Goal: Task Accomplishment & Management: Manage account settings

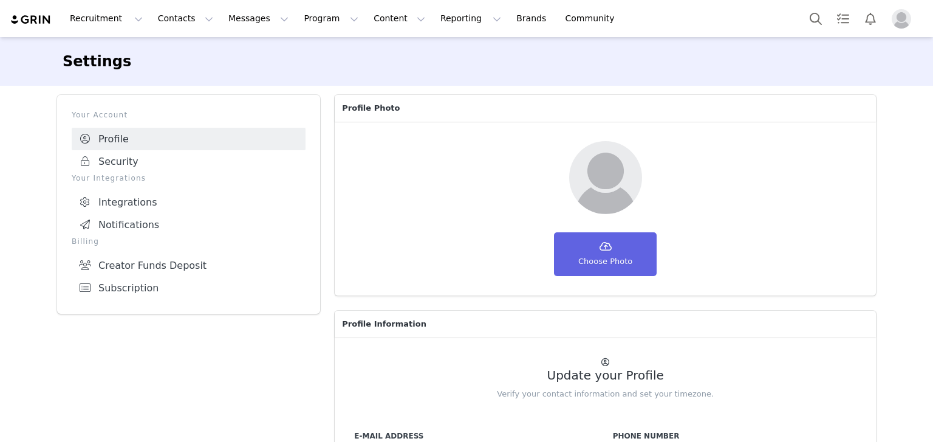
select select "UTC"
click at [177, 18] on button "Contacts Contacts" at bounding box center [186, 18] width 70 height 27
click at [173, 78] on p "Prospects" at bounding box center [168, 76] width 41 height 13
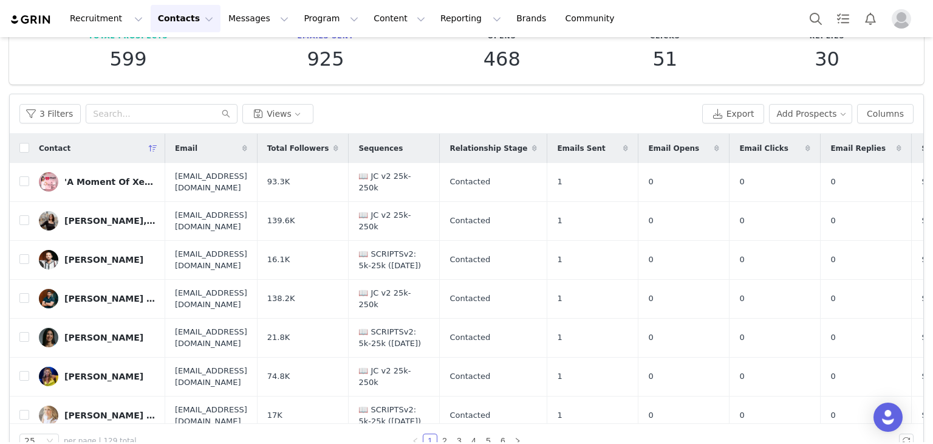
scroll to position [101, 0]
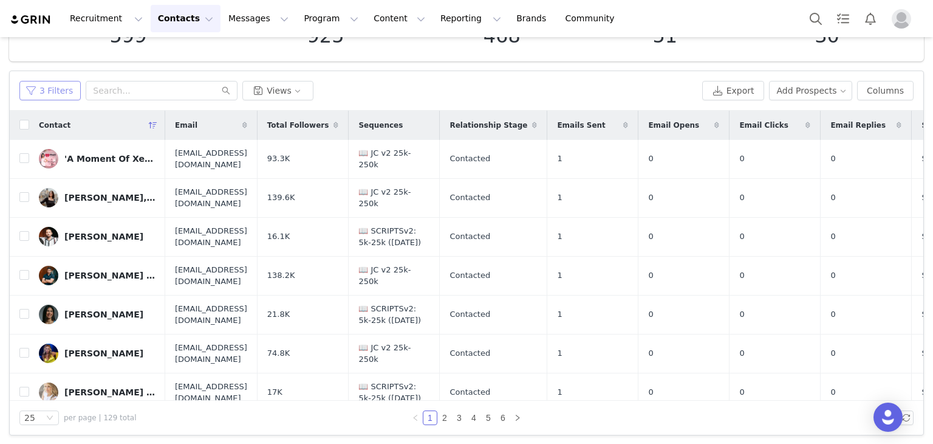
click at [53, 89] on button "3 Filters" at bounding box center [49, 90] width 61 height 19
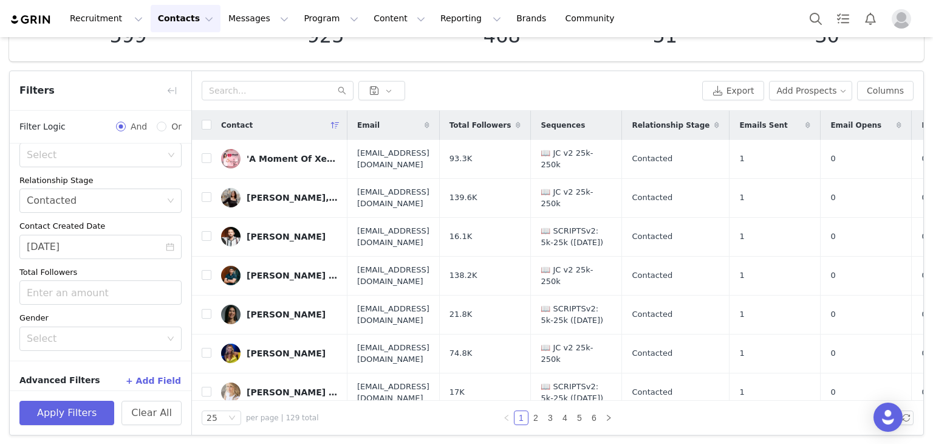
scroll to position [171, 0]
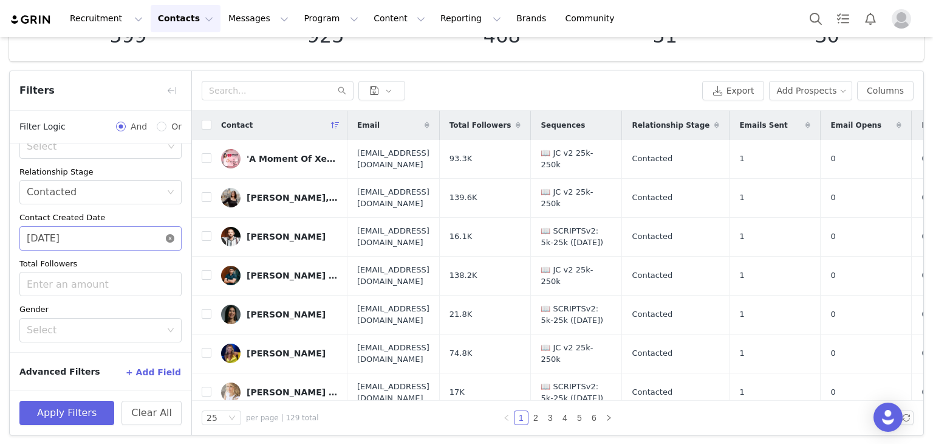
click at [166, 238] on icon "icon: close-circle" at bounding box center [170, 238] width 9 height 9
click at [148, 240] on input at bounding box center [100, 238] width 162 height 24
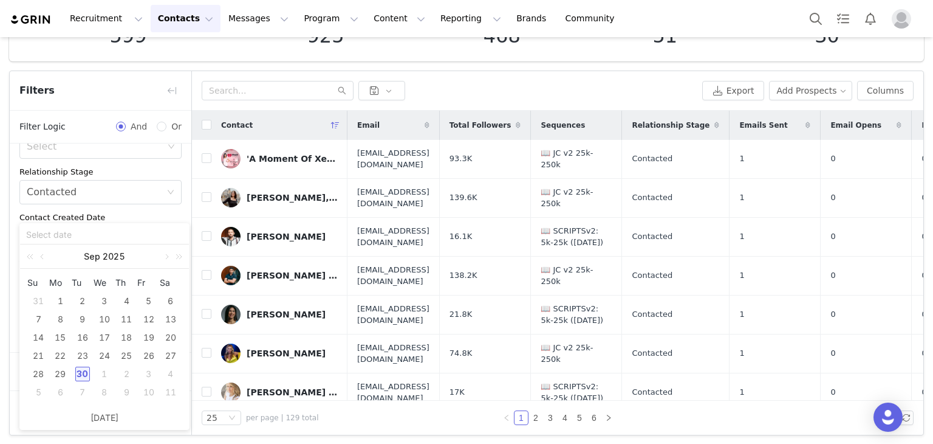
click at [81, 373] on div "30" at bounding box center [82, 373] width 15 height 15
type input "[DATE]"
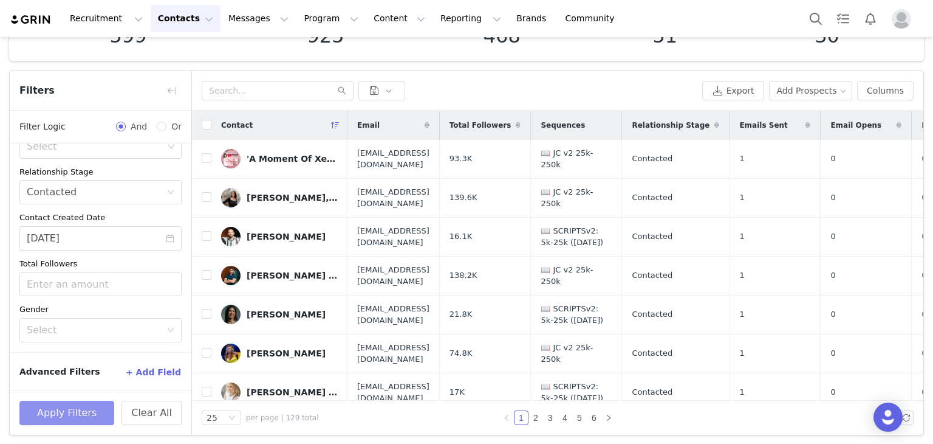
click at [72, 413] on button "Apply Filters" at bounding box center [66, 412] width 95 height 24
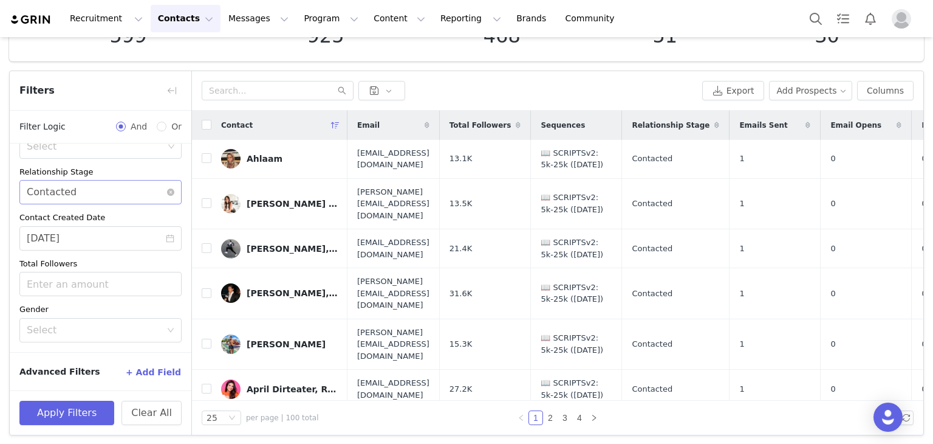
click at [136, 200] on div "Select Contacted" at bounding box center [97, 191] width 140 height 23
click at [71, 219] on li "Needs Outreach" at bounding box center [95, 217] width 153 height 19
click at [77, 414] on button "Apply Filters" at bounding box center [66, 412] width 95 height 24
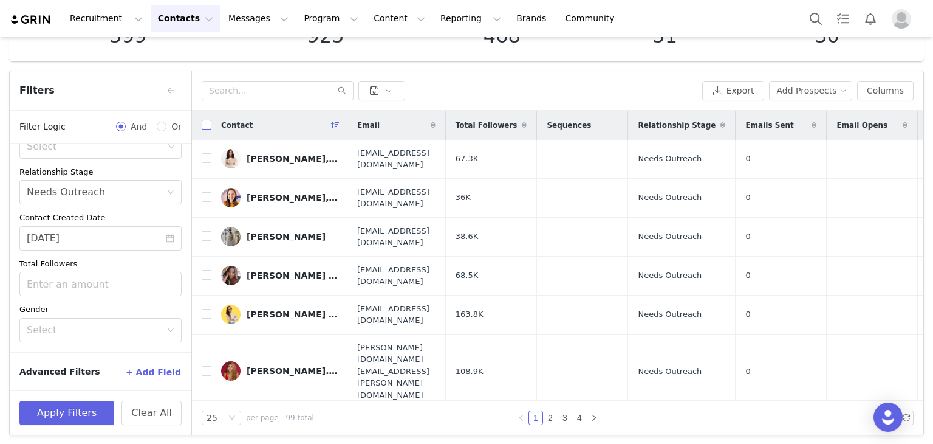
click at [208, 126] on input "checkbox" at bounding box center [207, 125] width 10 height 10
checkbox input "true"
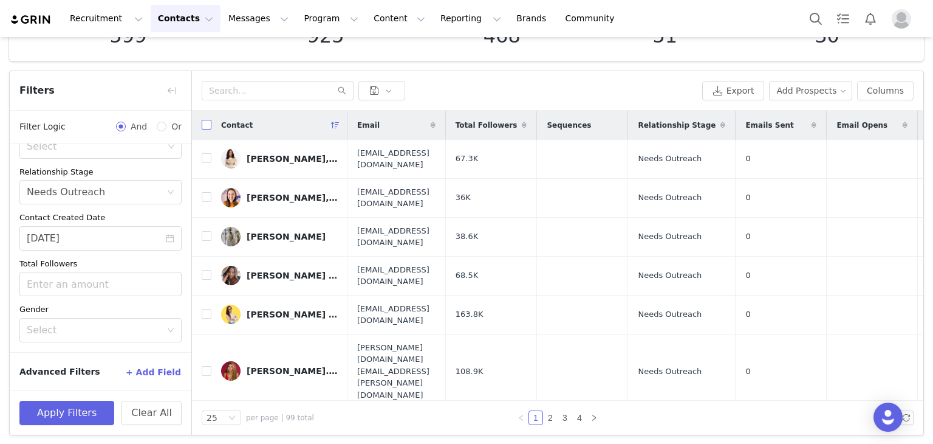
checkbox input "true"
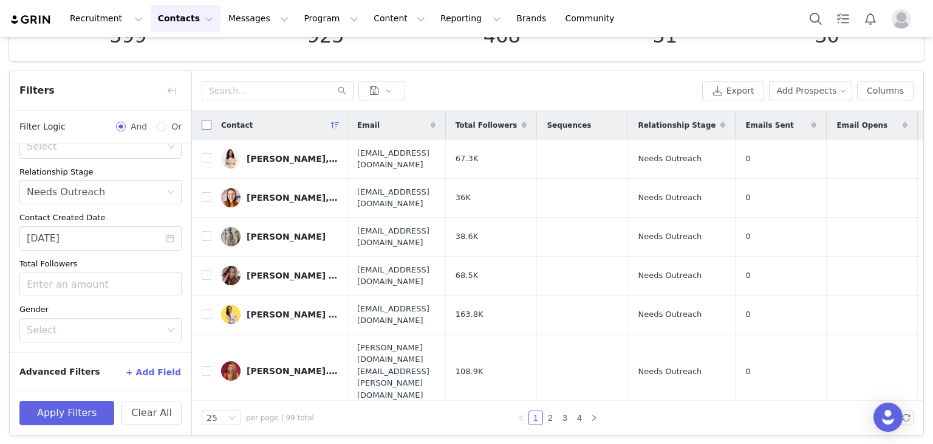
checkbox input "true"
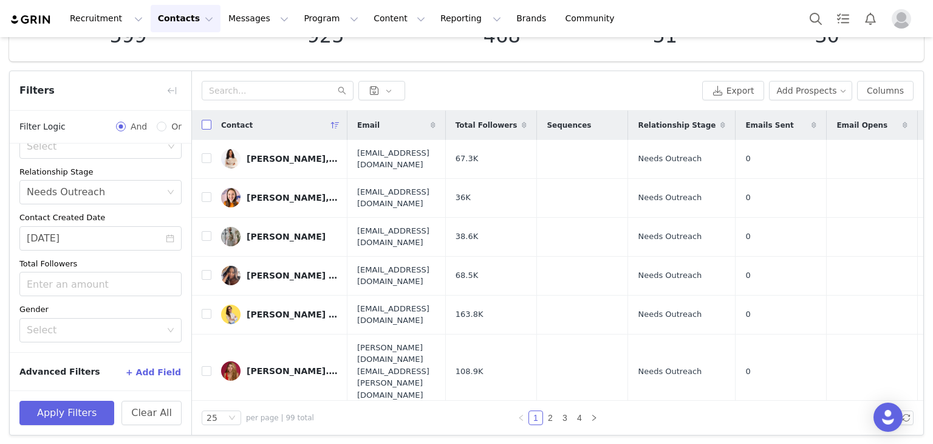
checkbox input "true"
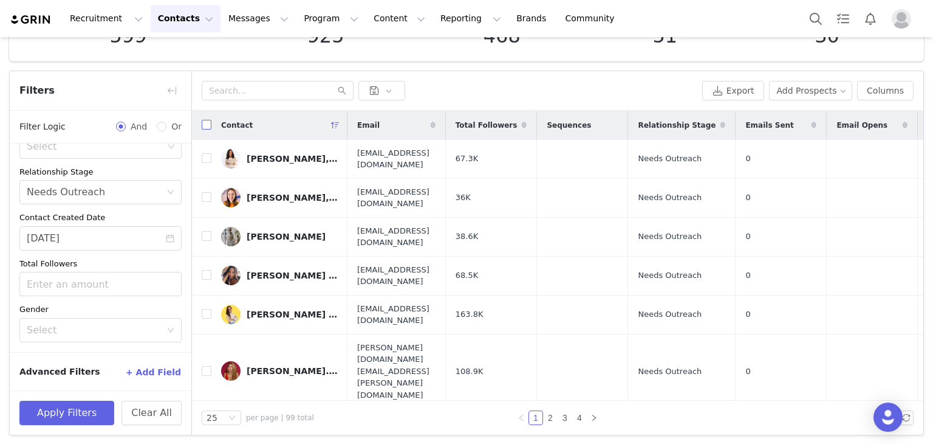
checkbox input "true"
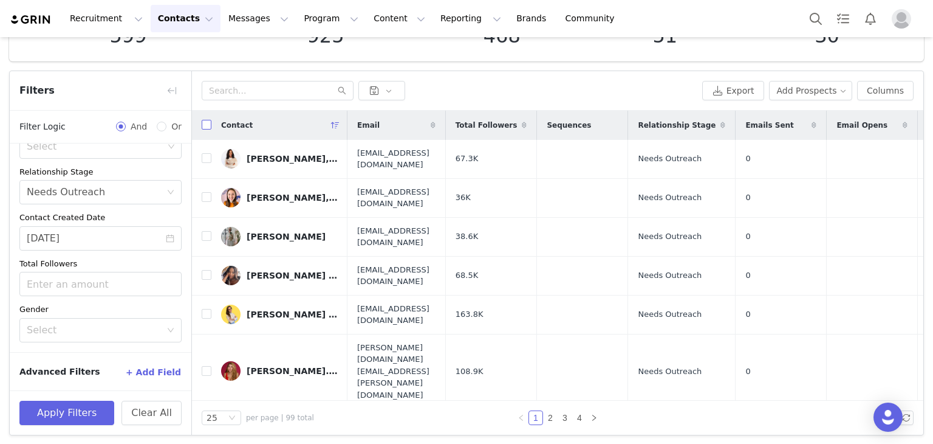
checkbox input "true"
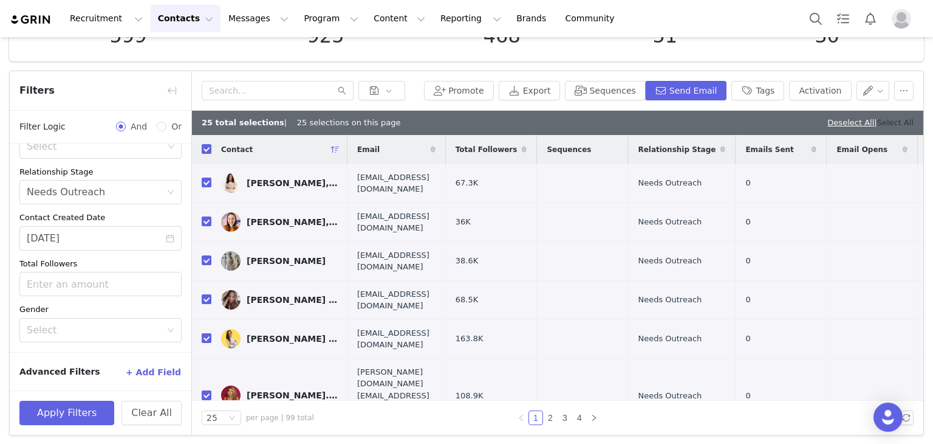
click at [882, 122] on link "Select All" at bounding box center [896, 122] width 36 height 9
click at [610, 91] on button "Sequences" at bounding box center [605, 90] width 80 height 19
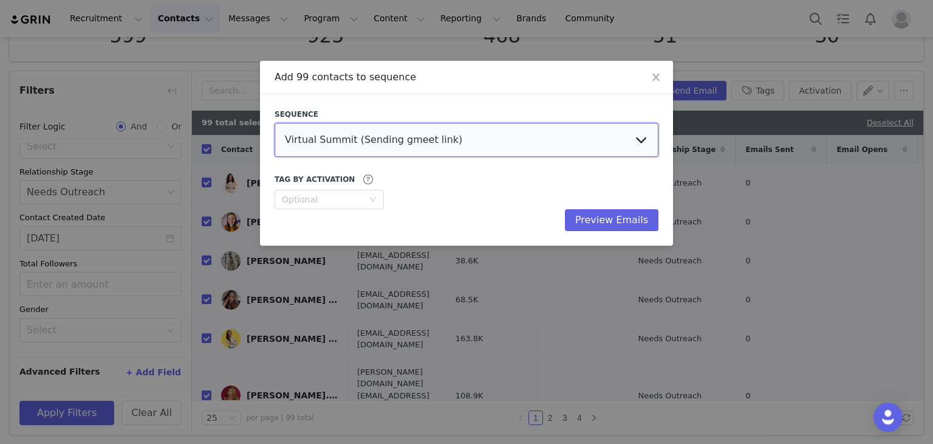
click at [554, 142] on select "Virtual Summit (Sending gmeet link) UGC Creators Derek TikTok Derek Affiliate 📖…" at bounding box center [467, 140] width 384 height 34
select select "e034220b-12f0-4b7b-ab7d-a463254cf378"
click at [275, 123] on select "Virtual Summit (Sending gmeet link) UGC Creators Derek TikTok Derek Affiliate 📖…" at bounding box center [467, 140] width 384 height 34
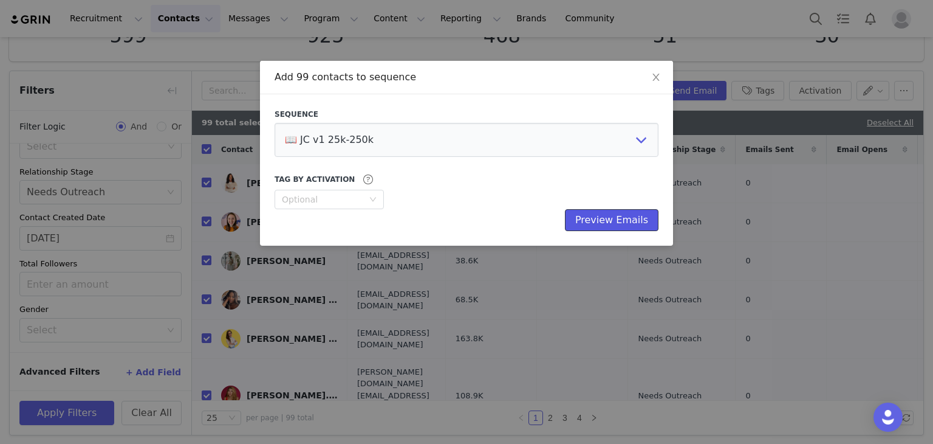
click at [602, 217] on button "Preview Emails" at bounding box center [612, 220] width 94 height 22
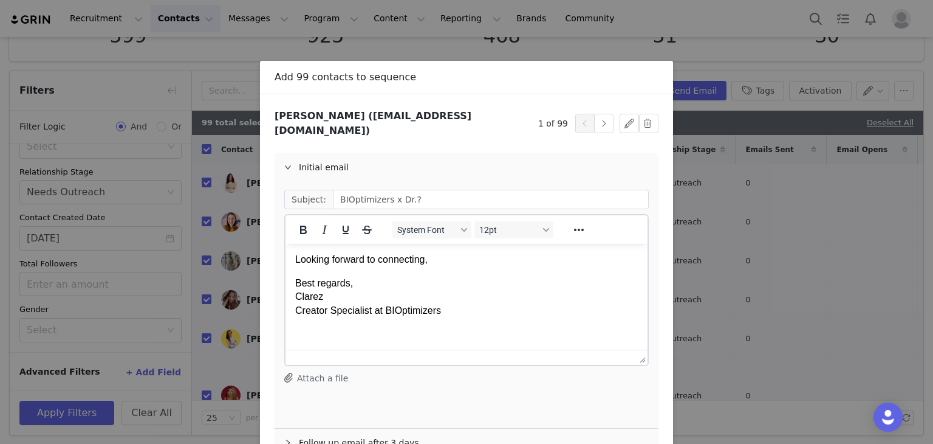
scroll to position [181, 0]
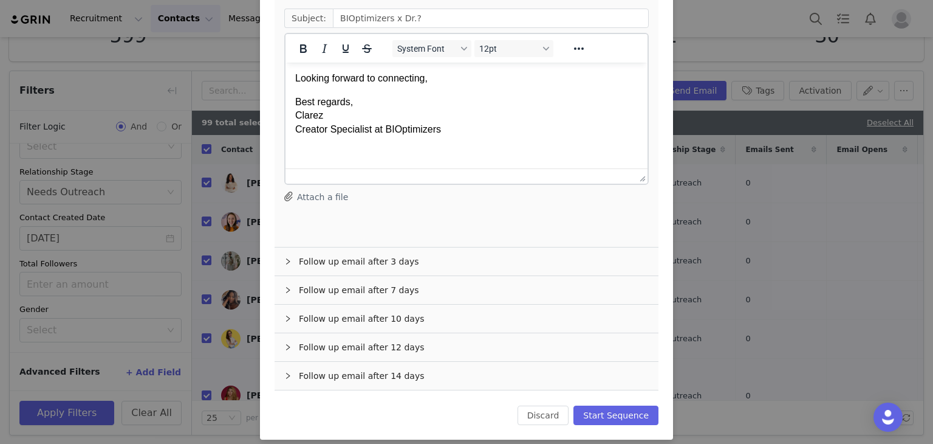
click at [474, 247] on div "Follow up email after 3 days" at bounding box center [467, 261] width 384 height 28
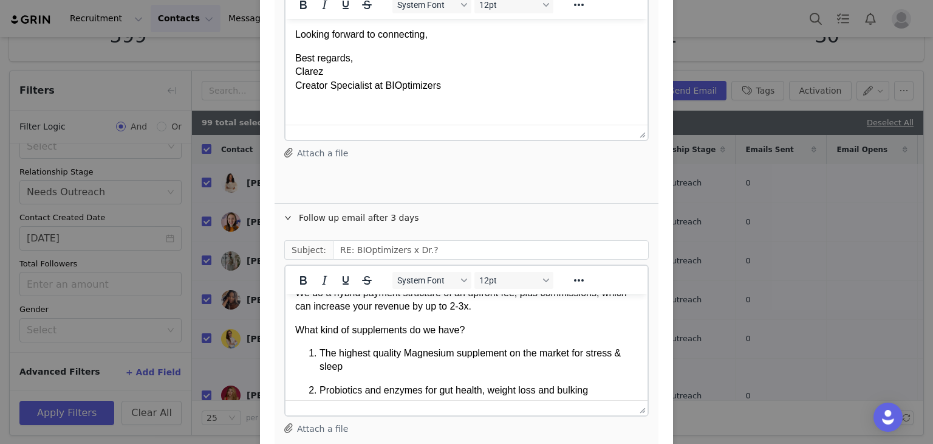
scroll to position [428, 0]
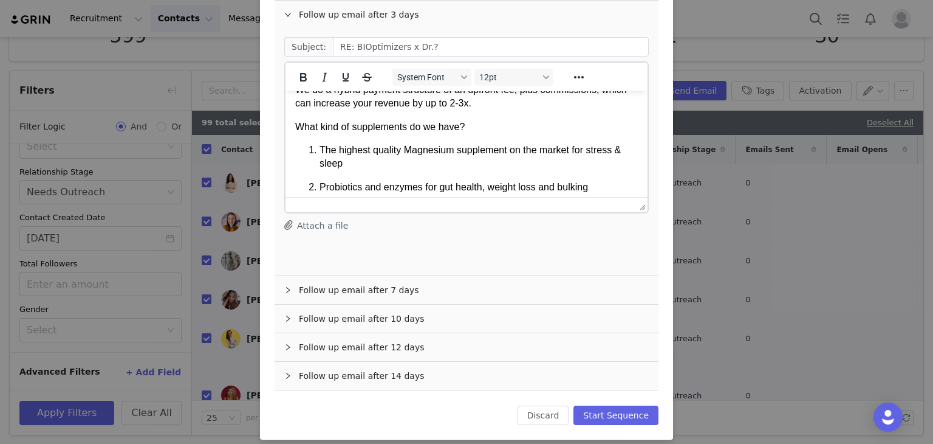
click at [508, 286] on div "Follow up email after 7 days" at bounding box center [467, 290] width 384 height 28
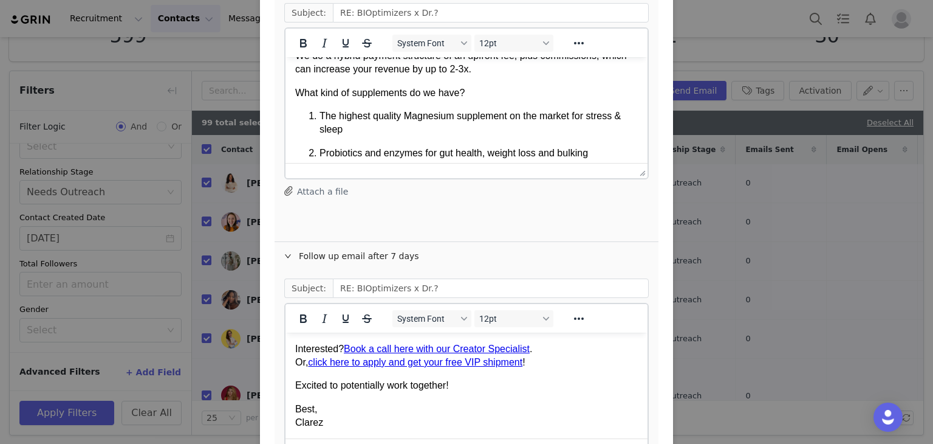
scroll to position [675, 0]
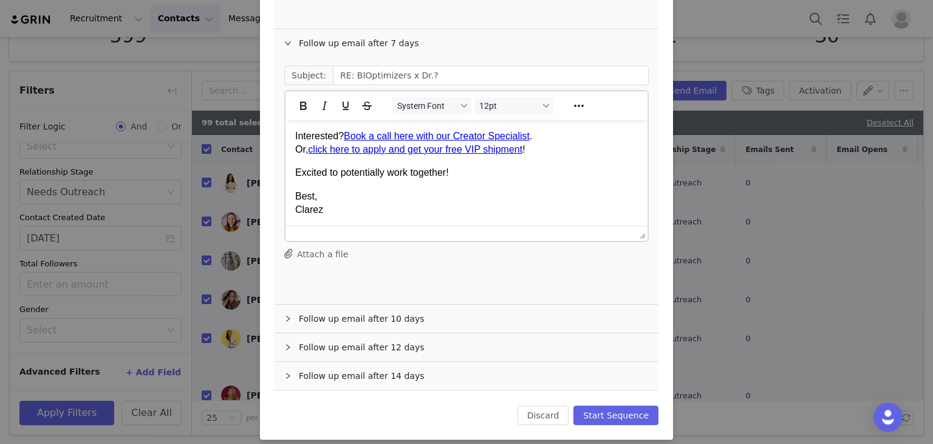
click at [433, 314] on div "Follow up email after 10 days" at bounding box center [467, 318] width 384 height 28
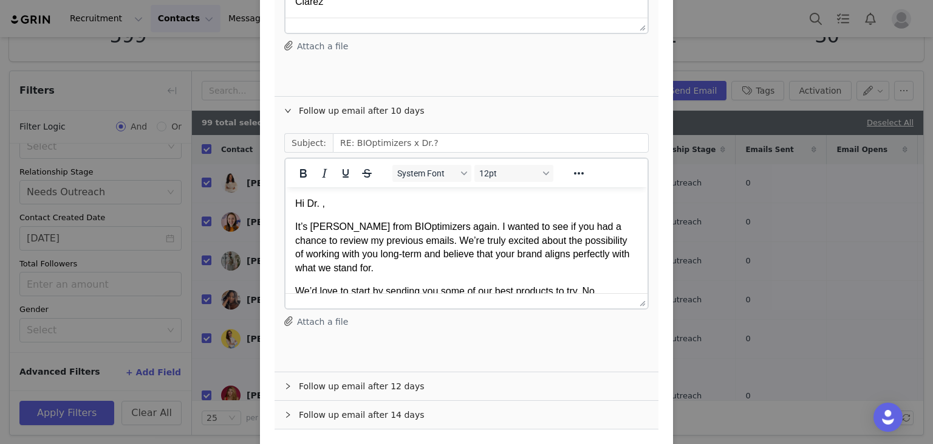
scroll to position [921, 0]
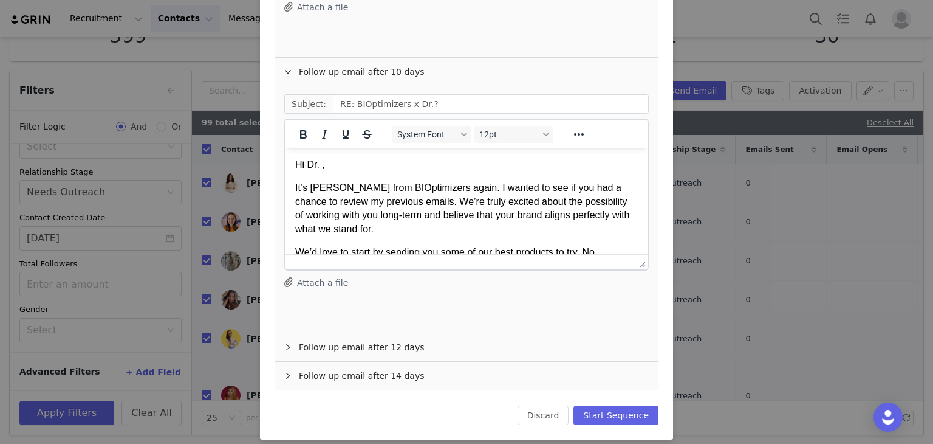
click at [430, 343] on div "Follow up email after 12 days" at bounding box center [467, 347] width 384 height 28
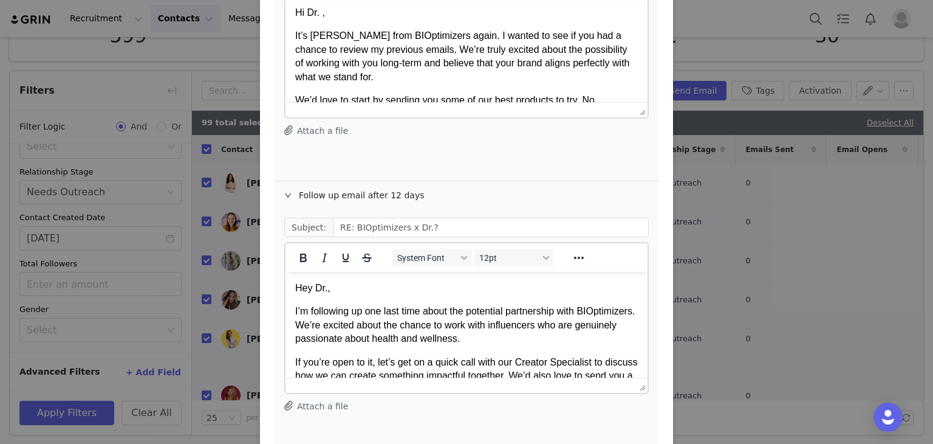
scroll to position [1168, 0]
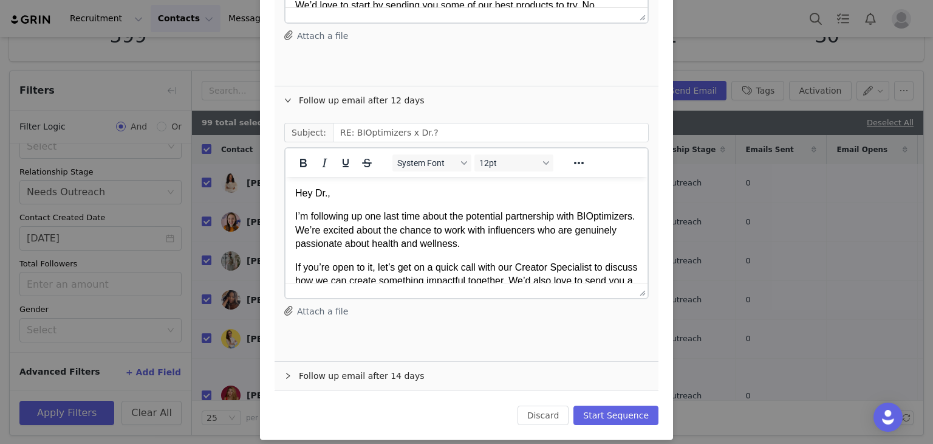
click at [406, 363] on div "Follow up email after 14 days" at bounding box center [467, 376] width 384 height 28
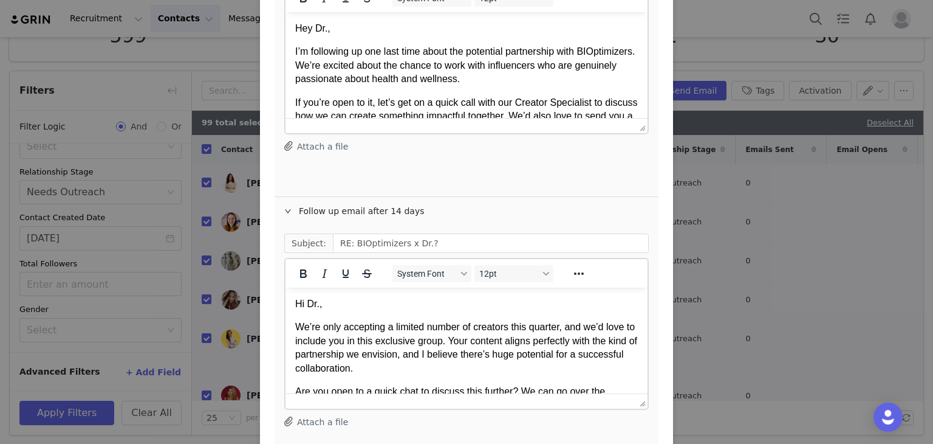
scroll to position [1415, 0]
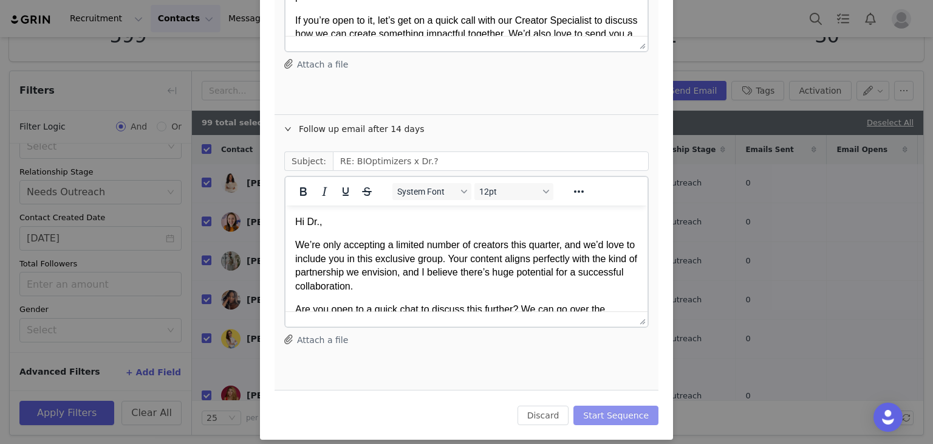
click at [603, 405] on button "Start Sequence" at bounding box center [616, 414] width 85 height 19
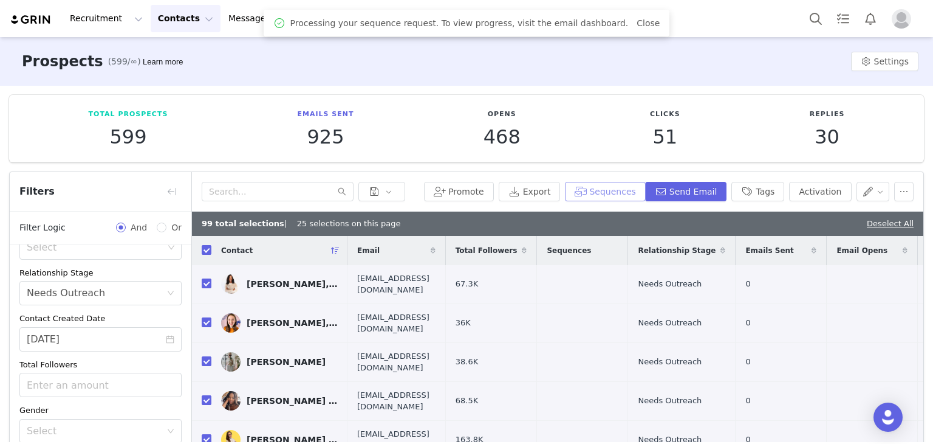
scroll to position [0, 0]
click at [863, 190] on button "button" at bounding box center [873, 191] width 33 height 19
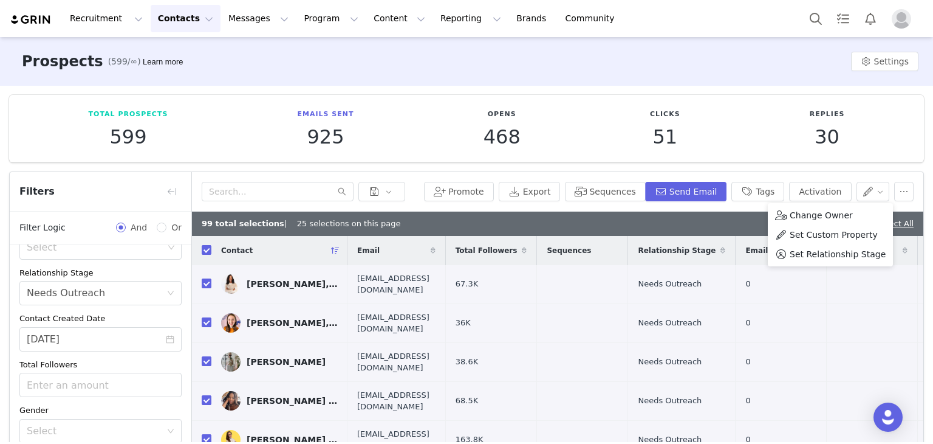
click at [435, 72] on div "Prospects (599/∞) Learn more Settings" at bounding box center [466, 61] width 933 height 49
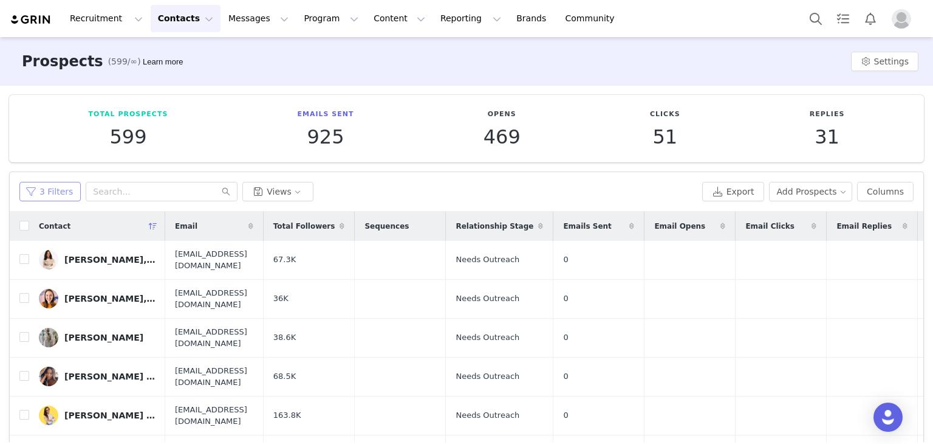
click at [40, 188] on button "3 Filters" at bounding box center [49, 191] width 61 height 19
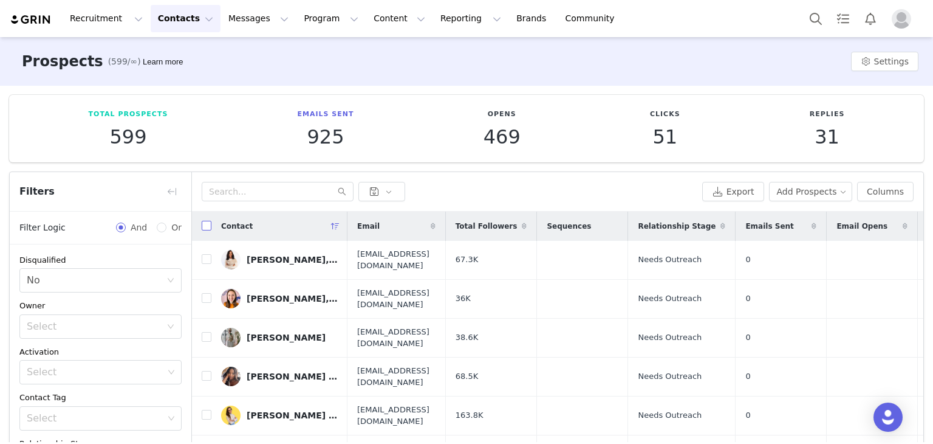
click at [205, 222] on input "checkbox" at bounding box center [207, 226] width 10 height 10
checkbox input "true"
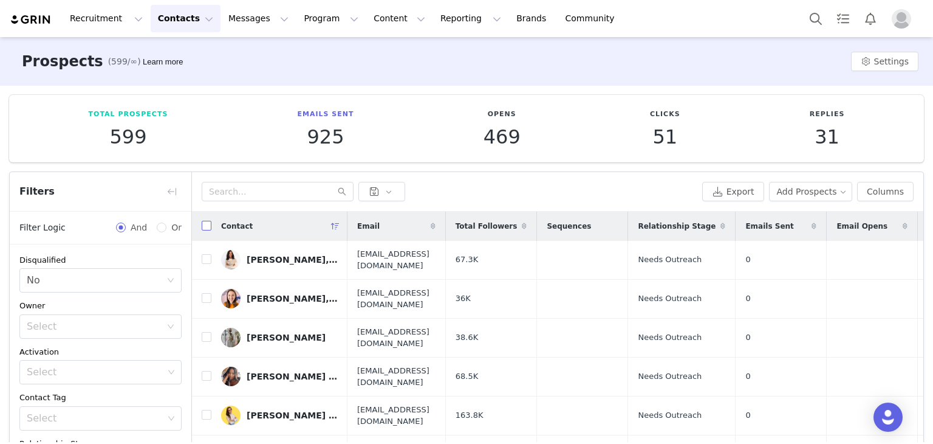
checkbox input "true"
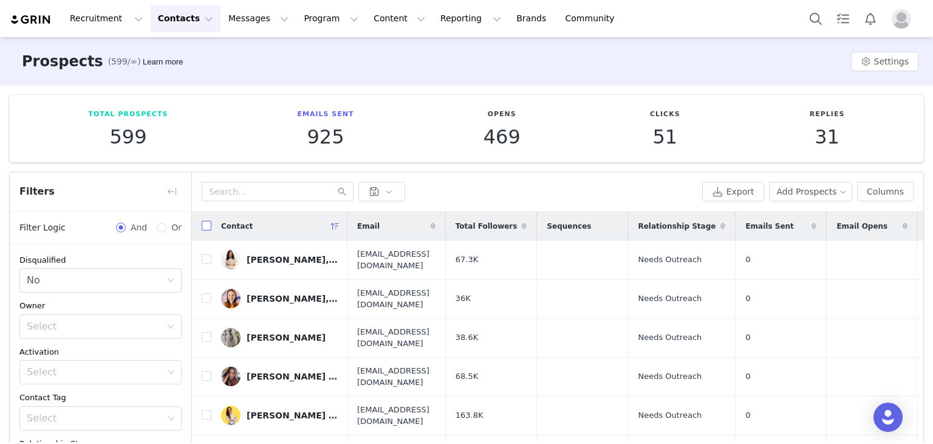
checkbox input "true"
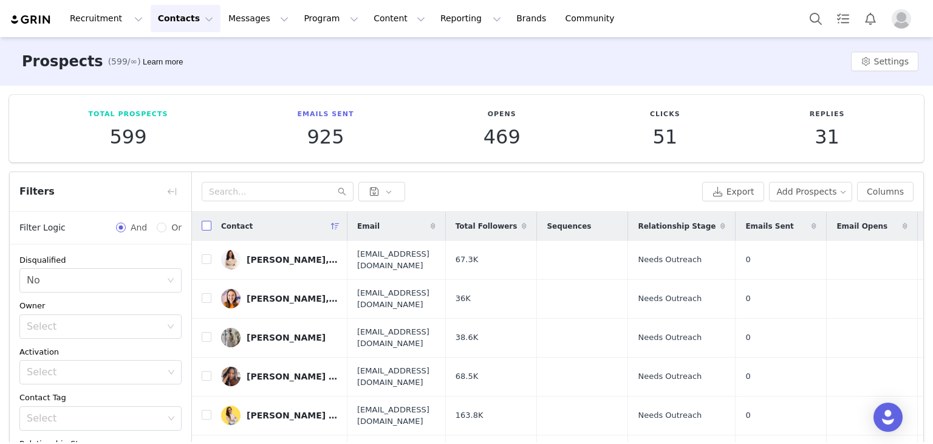
checkbox input "true"
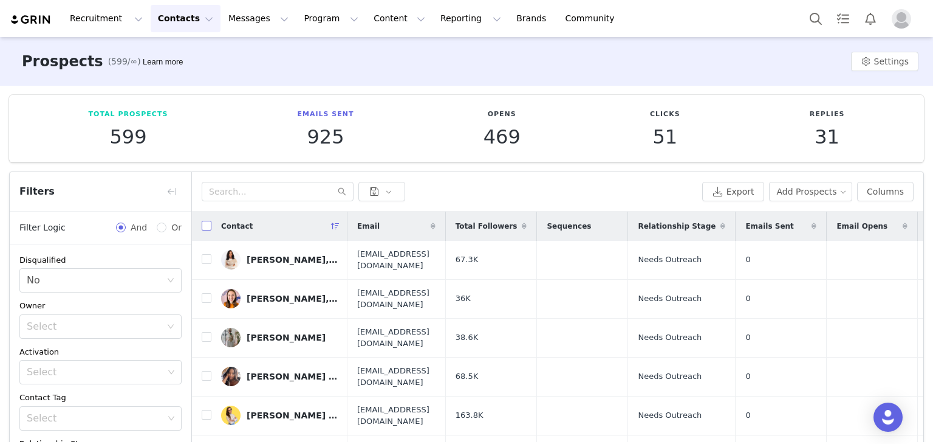
checkbox input "true"
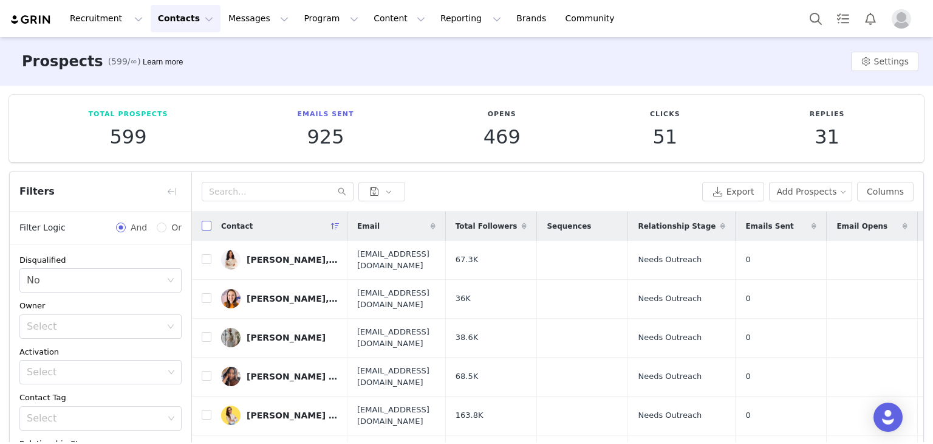
checkbox input "true"
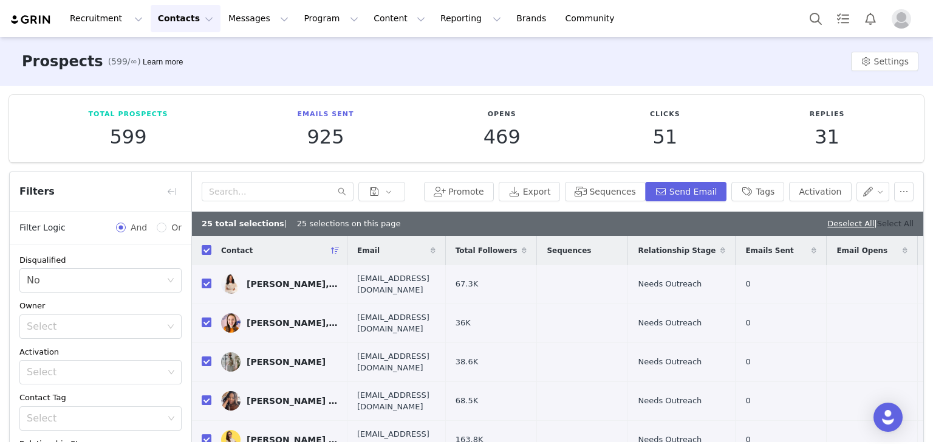
click at [890, 226] on link "Select All" at bounding box center [896, 223] width 36 height 9
click at [629, 185] on button "Sequences" at bounding box center [605, 191] width 80 height 19
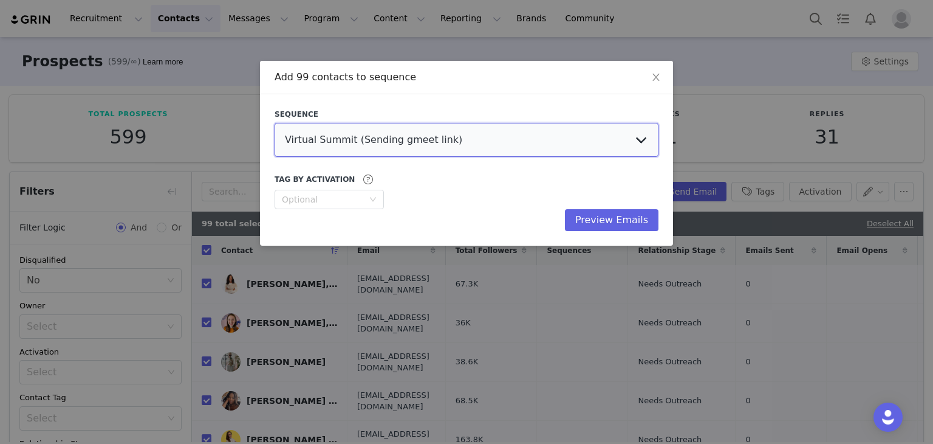
click at [547, 138] on select "Virtual Summit (Sending gmeet link) UGC Creators [PERSON_NAME] [PERSON_NAME] 📖 …" at bounding box center [467, 140] width 384 height 34
select select "e034220b-12f0-4b7b-ab7d-a463254cf378"
click at [275, 123] on select "Virtual Summit (Sending gmeet link) UGC Creators [PERSON_NAME] [PERSON_NAME] 📖 …" at bounding box center [467, 140] width 384 height 34
click at [542, 138] on select "Virtual Summit (Sending gmeet link) UGC Creators Derek TikTok Derek Affiliate 📖…" at bounding box center [467, 140] width 384 height 34
click at [275, 123] on select "Virtual Summit (Sending gmeet link) UGC Creators Derek TikTok Derek Affiliate 📖…" at bounding box center [467, 140] width 384 height 34
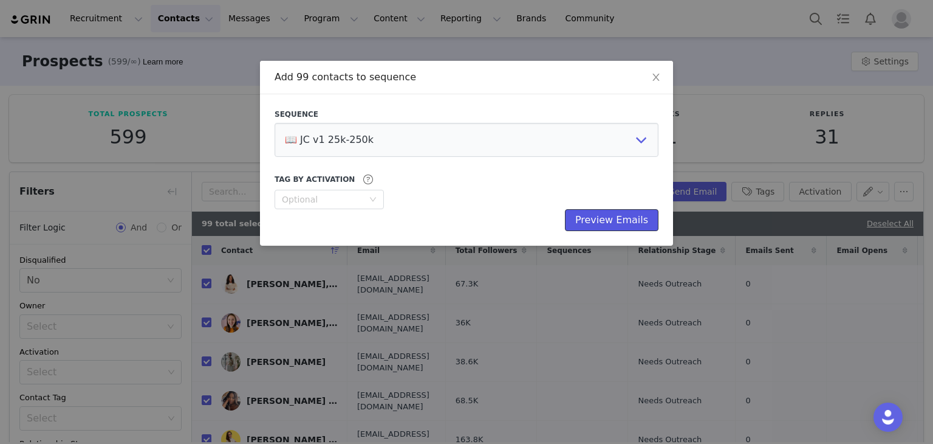
click at [624, 210] on button "Preview Emails" at bounding box center [612, 220] width 94 height 22
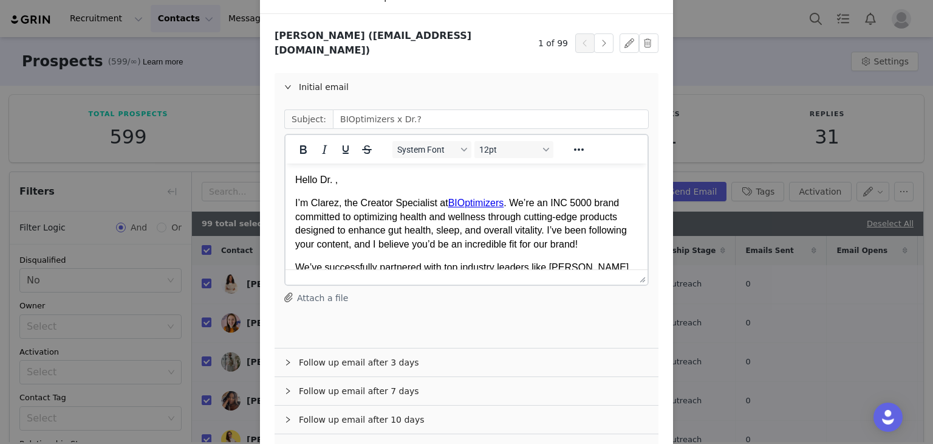
scroll to position [181, 0]
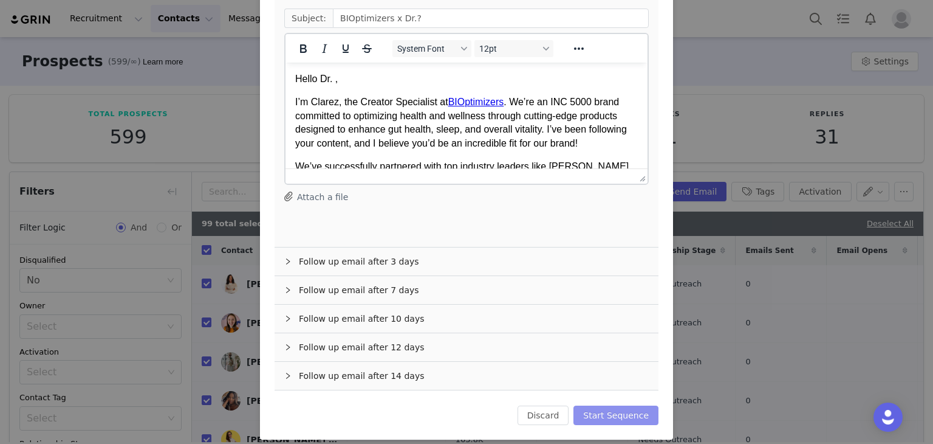
click at [622, 407] on button "Start Sequence" at bounding box center [616, 414] width 85 height 19
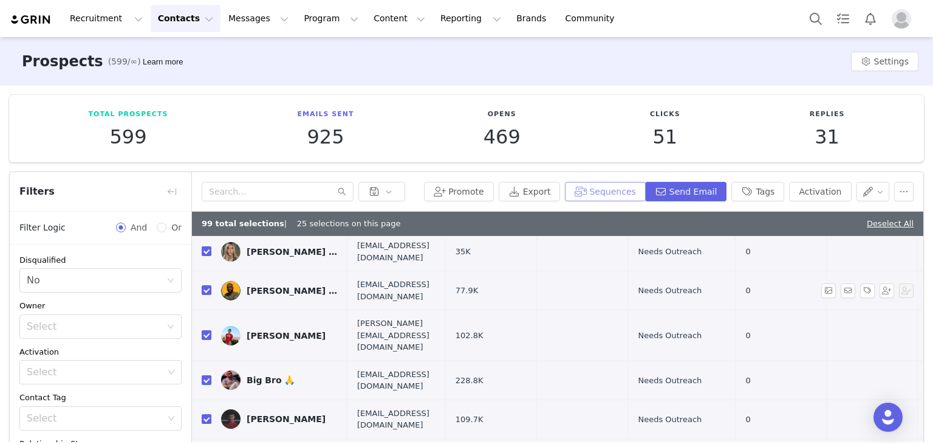
scroll to position [304, 0]
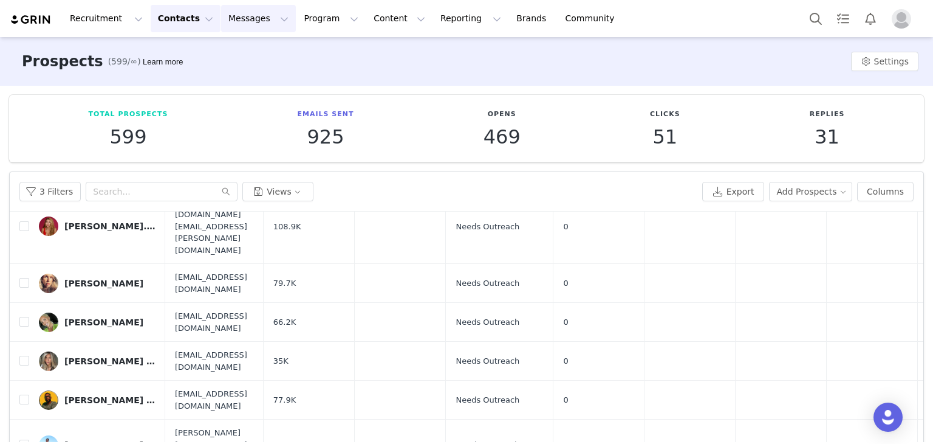
scroll to position [202, 0]
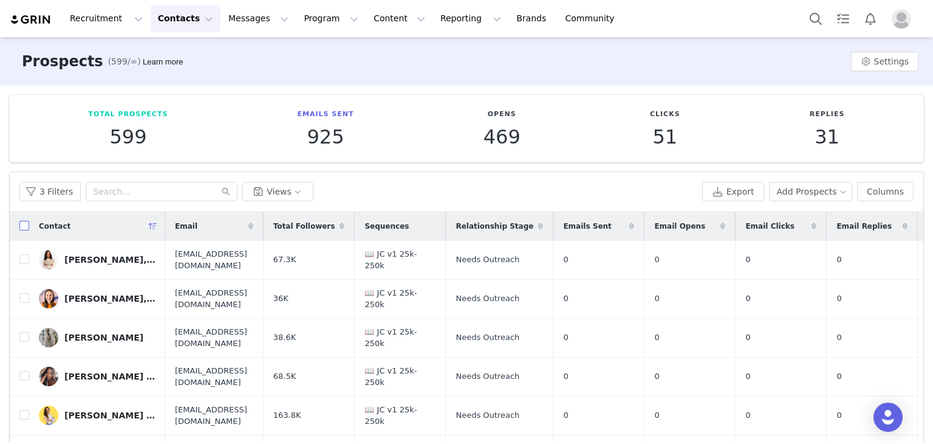
click at [24, 219] on label at bounding box center [24, 225] width 10 height 13
click at [24, 221] on input "checkbox" at bounding box center [24, 226] width 10 height 10
checkbox input "true"
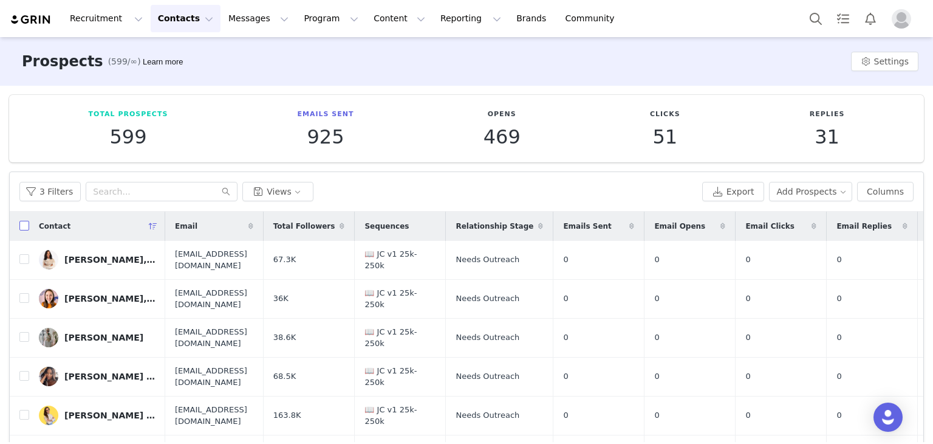
checkbox input "true"
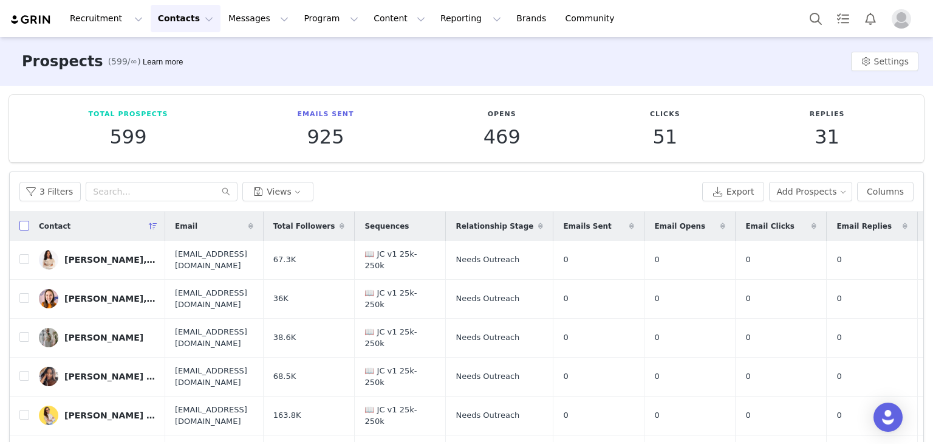
checkbox input "true"
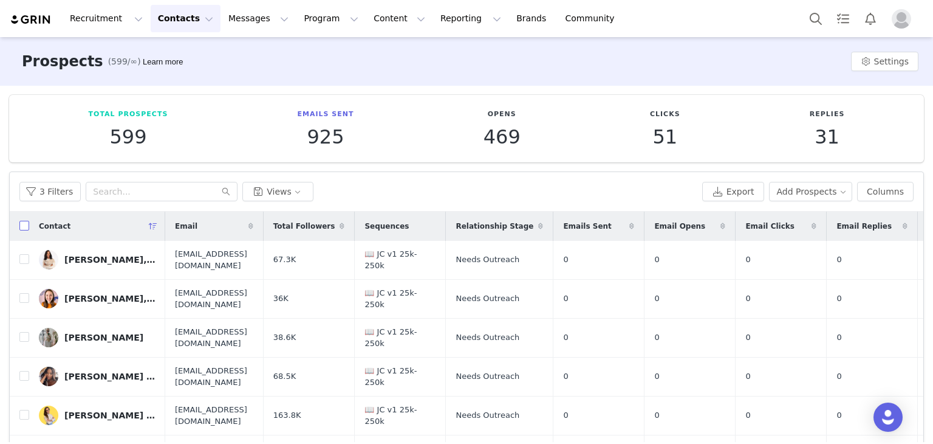
checkbox input "true"
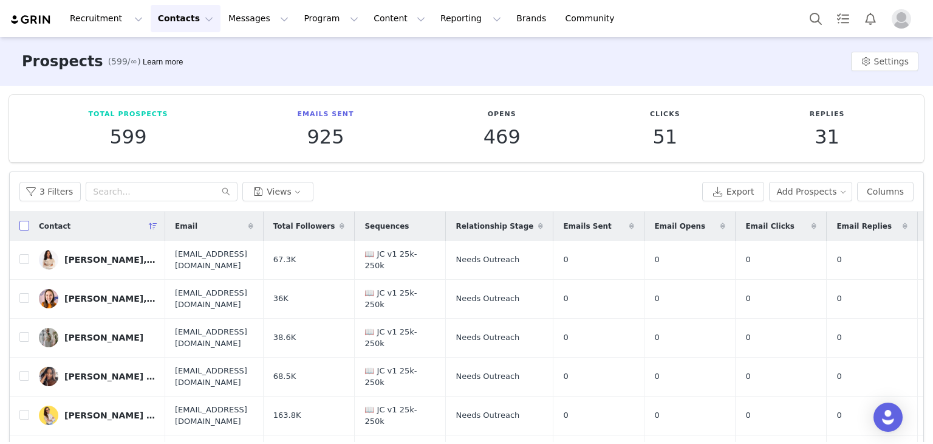
checkbox input "true"
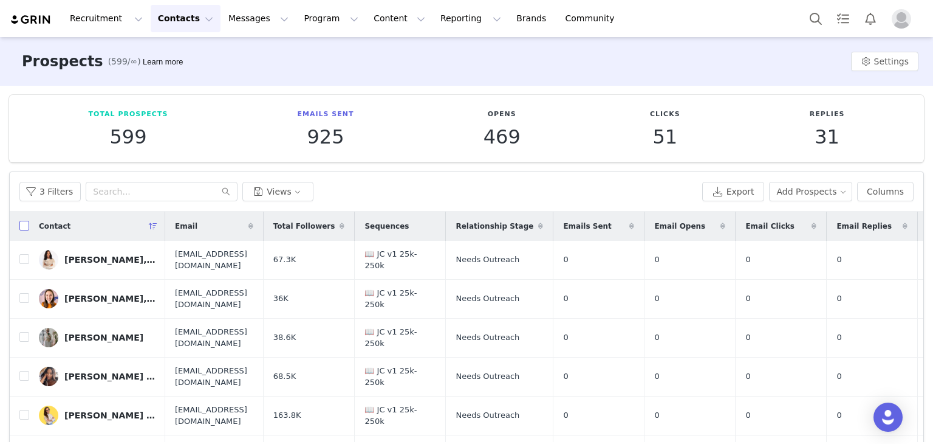
checkbox input "true"
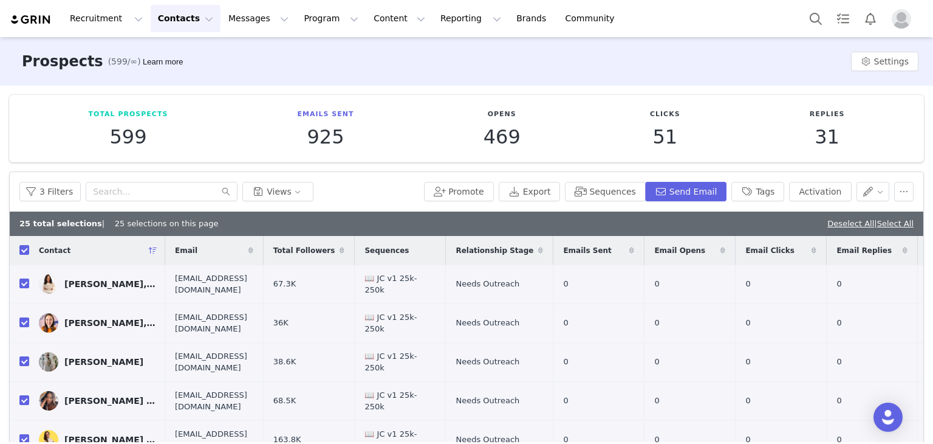
click at [891, 228] on div "Deselect All | Select All" at bounding box center [871, 224] width 86 height 12
click at [883, 225] on link "Select All" at bounding box center [896, 223] width 36 height 9
click at [864, 185] on button "button" at bounding box center [873, 191] width 33 height 19
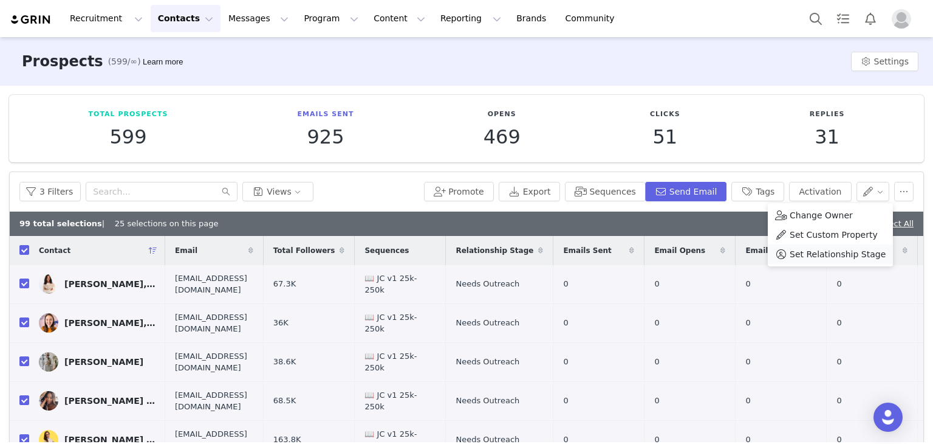
click at [828, 256] on span "Set Relationship Stage" at bounding box center [838, 253] width 96 height 13
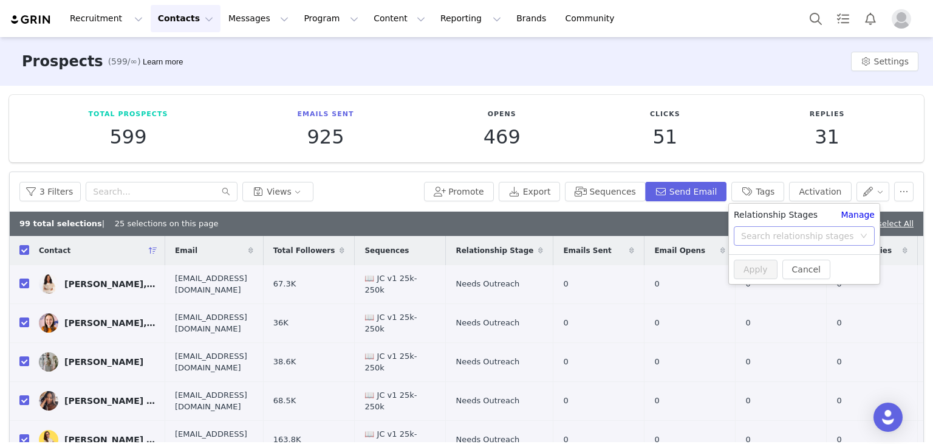
click at [781, 233] on div "Search relationship stages" at bounding box center [797, 236] width 113 height 12
click at [766, 321] on li "Contacted" at bounding box center [804, 323] width 151 height 19
click at [761, 270] on button "Apply" at bounding box center [756, 268] width 44 height 19
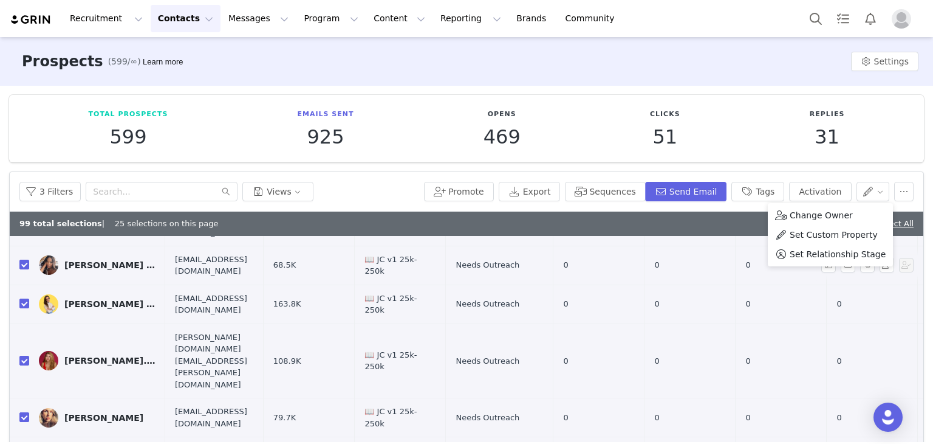
scroll to position [101, 0]
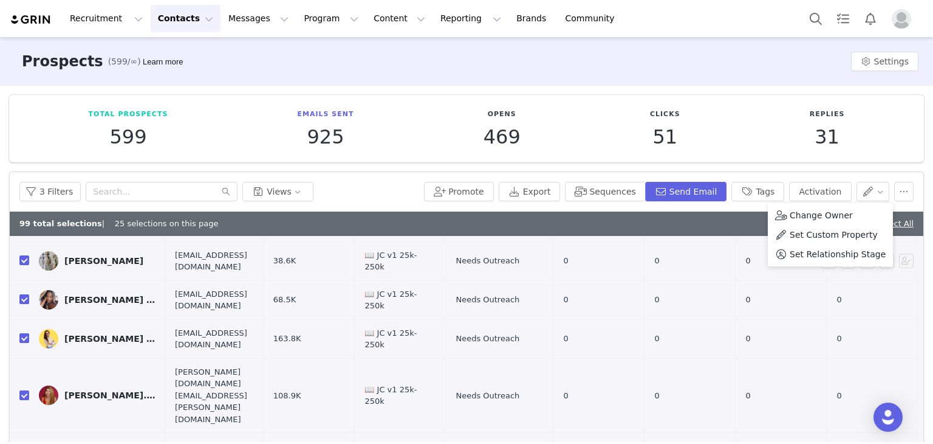
click at [807, 258] on span "Set Relationship Stage" at bounding box center [838, 253] width 96 height 13
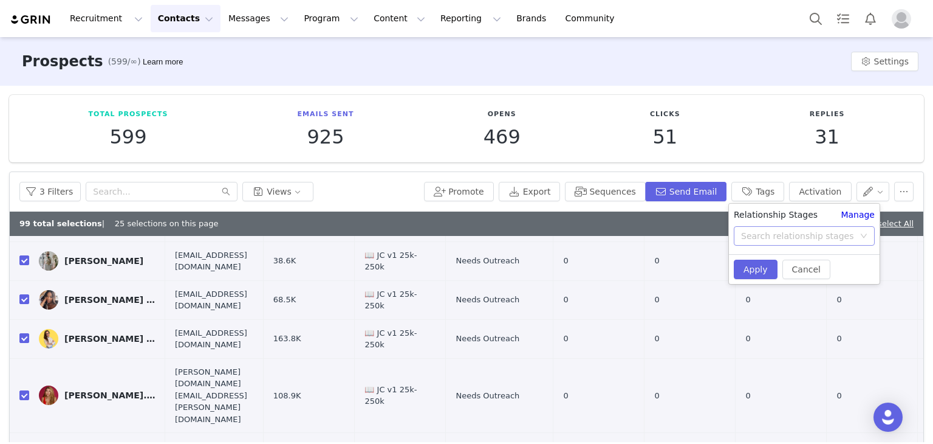
click at [819, 236] on div "Search relationship stages" at bounding box center [797, 236] width 113 height 12
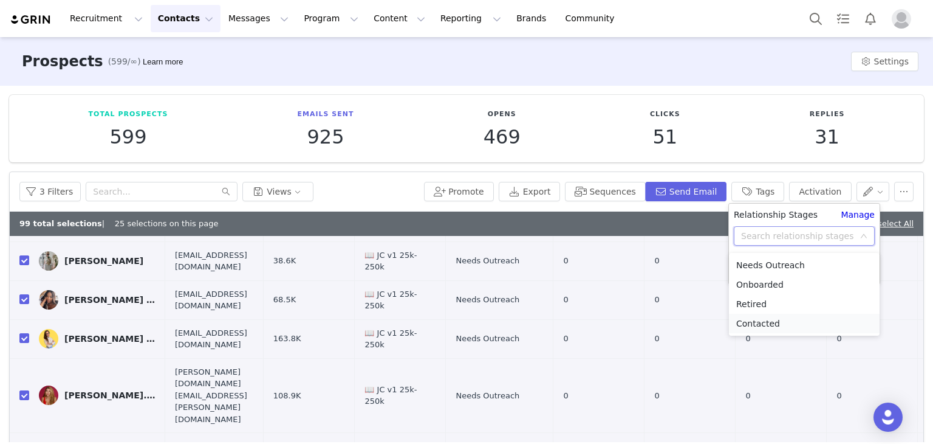
click at [771, 321] on li "Contacted" at bounding box center [804, 323] width 151 height 19
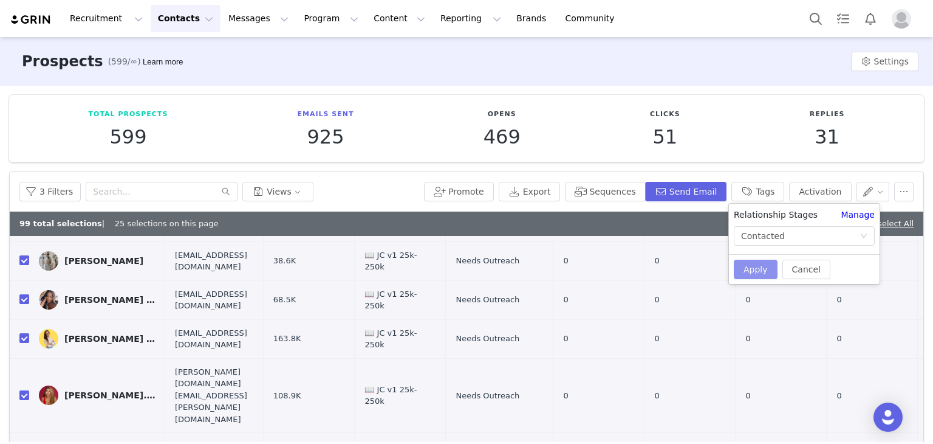
click at [752, 269] on button "Apply" at bounding box center [756, 268] width 44 height 19
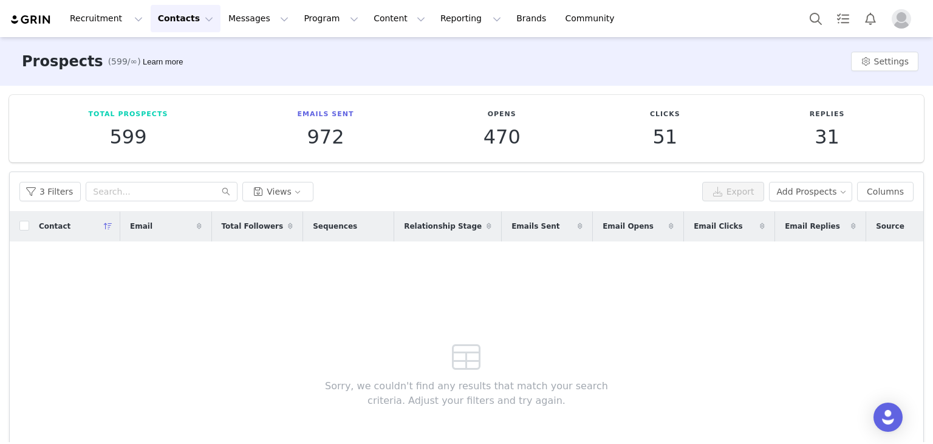
click at [285, 286] on div "Contact Email Total Followers Sequences Relationship Stage Emails Sent Email Op…" at bounding box center [467, 356] width 914 height 290
click at [58, 188] on button "3 Filters" at bounding box center [49, 191] width 61 height 19
